Goal: Transaction & Acquisition: Purchase product/service

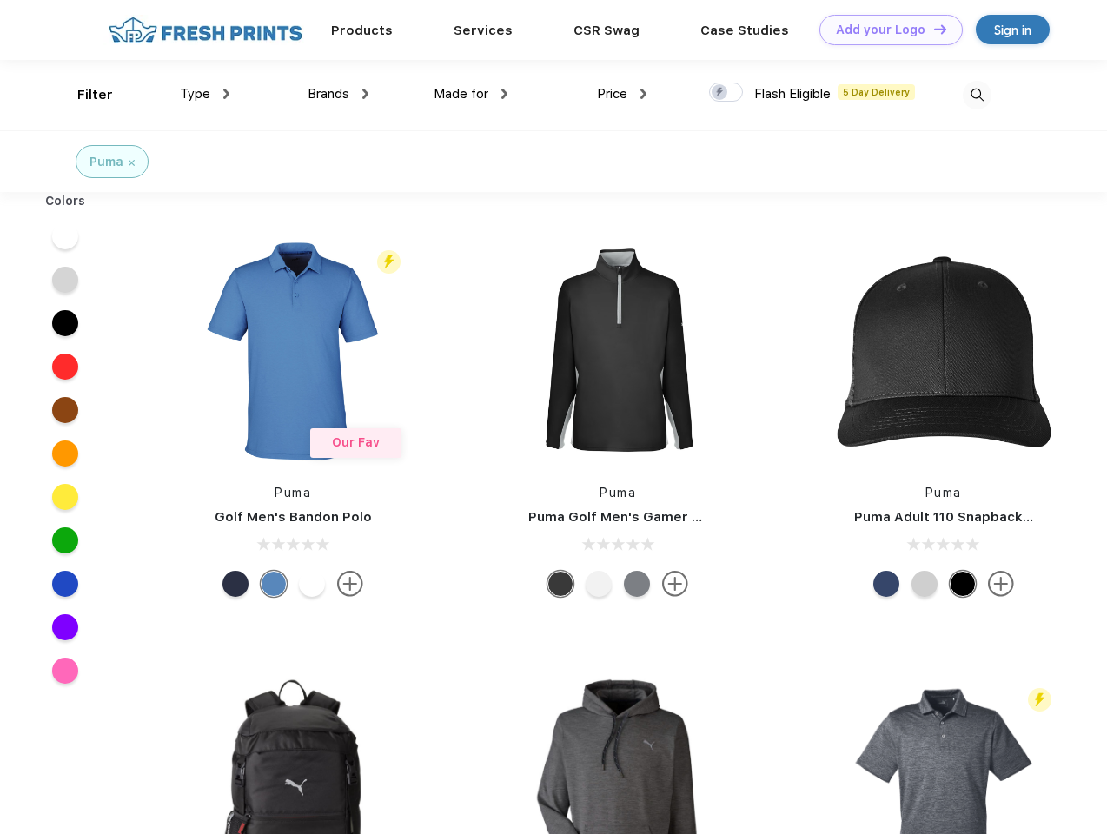
scroll to position [1, 0]
click at [885, 30] on link "Add your Logo Design Tool" at bounding box center [891, 30] width 143 height 30
click at [0, 0] on div "Design Tool" at bounding box center [0, 0] width 0 height 0
click at [933, 29] on link "Add your Logo Design Tool" at bounding box center [891, 30] width 143 height 30
click at [83, 95] on div "Filter" at bounding box center [95, 95] width 36 height 20
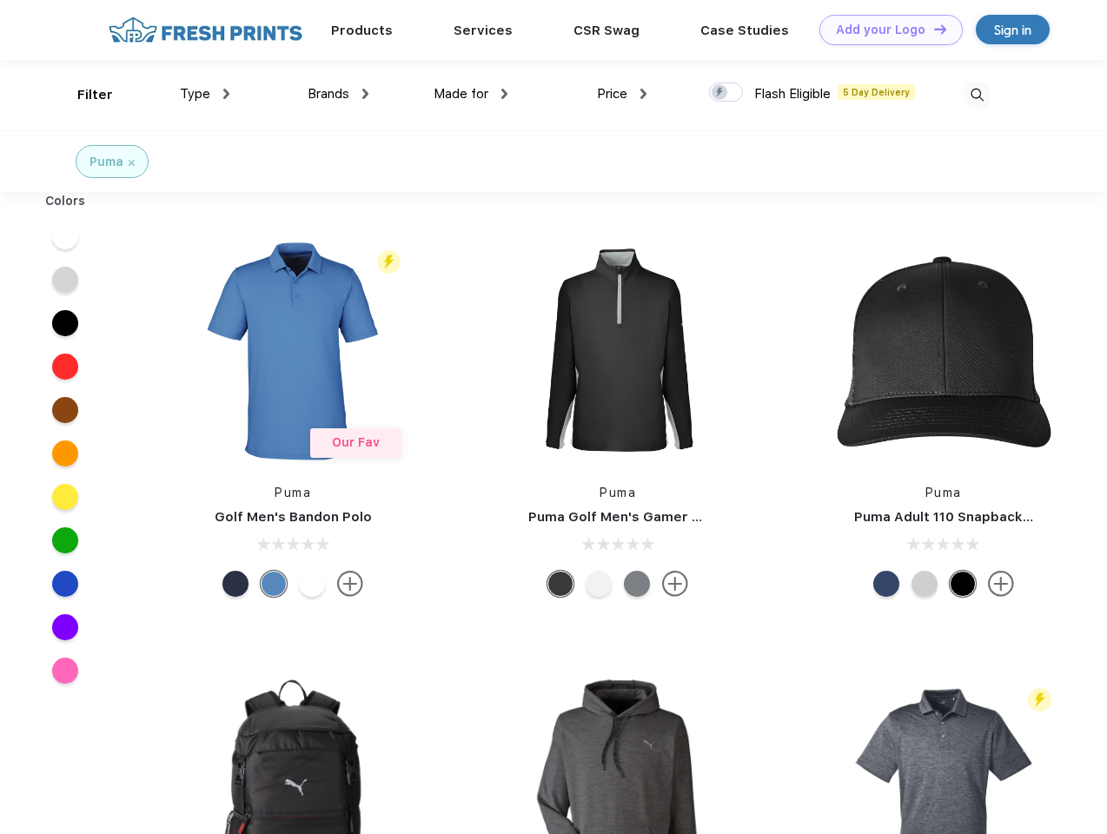
click at [205, 94] on span "Type" at bounding box center [195, 94] width 30 height 16
click at [338, 94] on span "Brands" at bounding box center [329, 94] width 42 height 16
click at [471, 94] on span "Made for" at bounding box center [461, 94] width 55 height 16
click at [622, 94] on span "Price" at bounding box center [612, 94] width 30 height 16
click at [727, 93] on div at bounding box center [726, 92] width 34 height 19
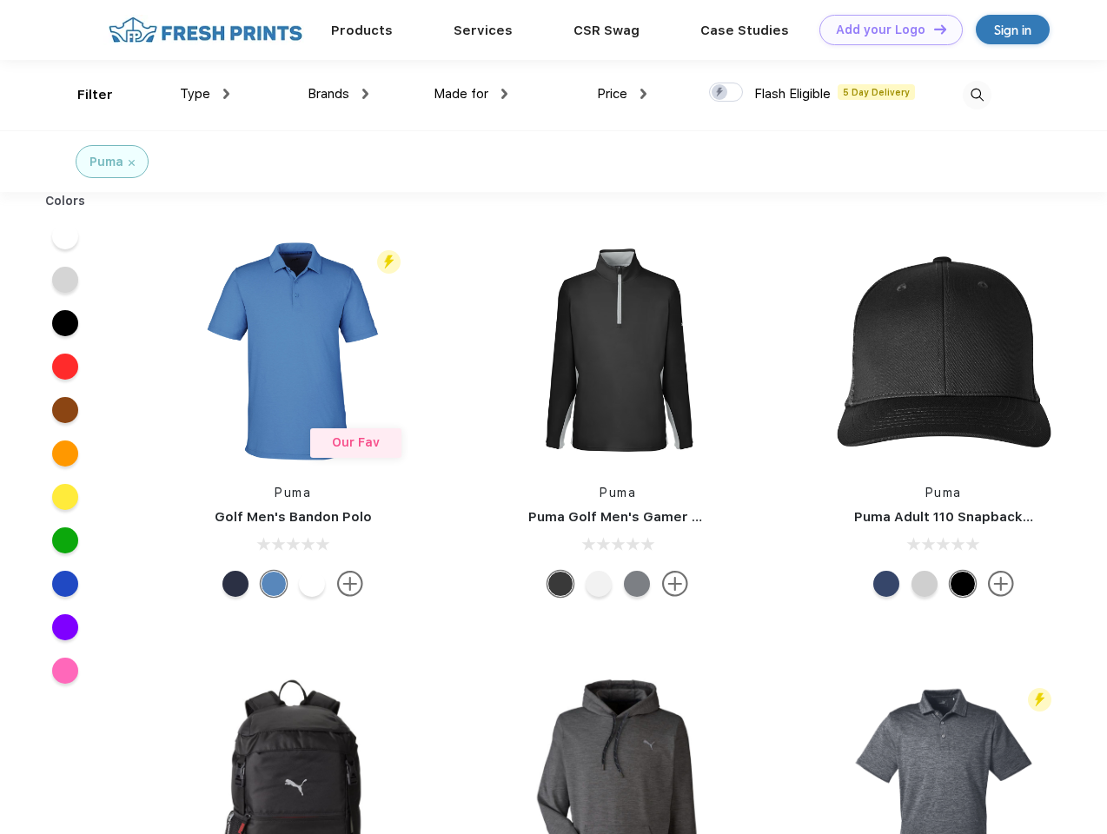
click at [721, 93] on input "checkbox" at bounding box center [714, 87] width 11 height 11
click at [977, 95] on img at bounding box center [977, 95] width 29 height 29
